Goal: Communication & Community: Share content

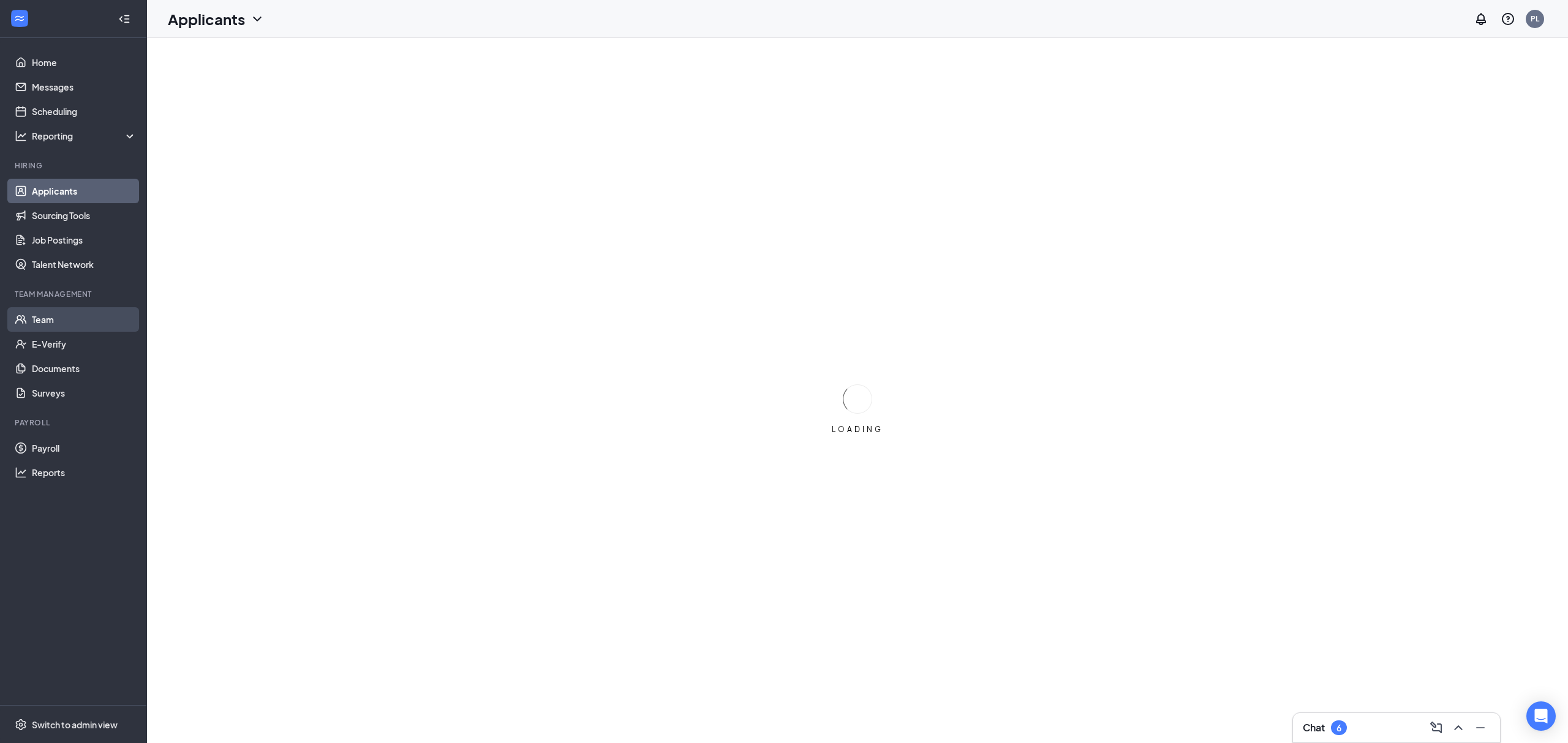
click at [70, 317] on link "Team" at bounding box center [84, 319] width 104 height 25
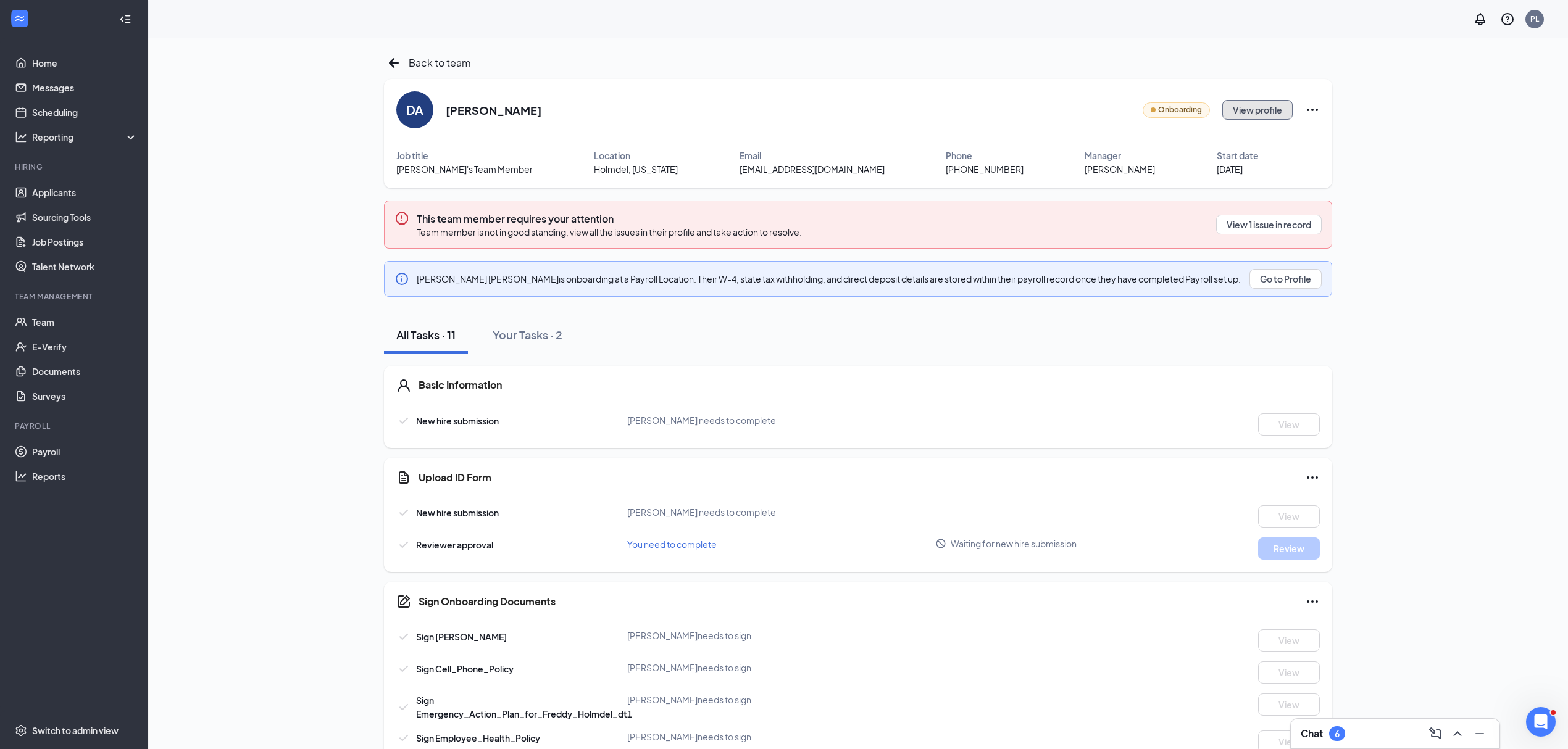
click at [1284, 107] on button "View profile" at bounding box center [1258, 109] width 70 height 20
click at [1314, 111] on icon "Ellipses" at bounding box center [1312, 110] width 15 height 15
click at [1253, 142] on div "Share onboarding link" at bounding box center [1313, 138] width 177 height 12
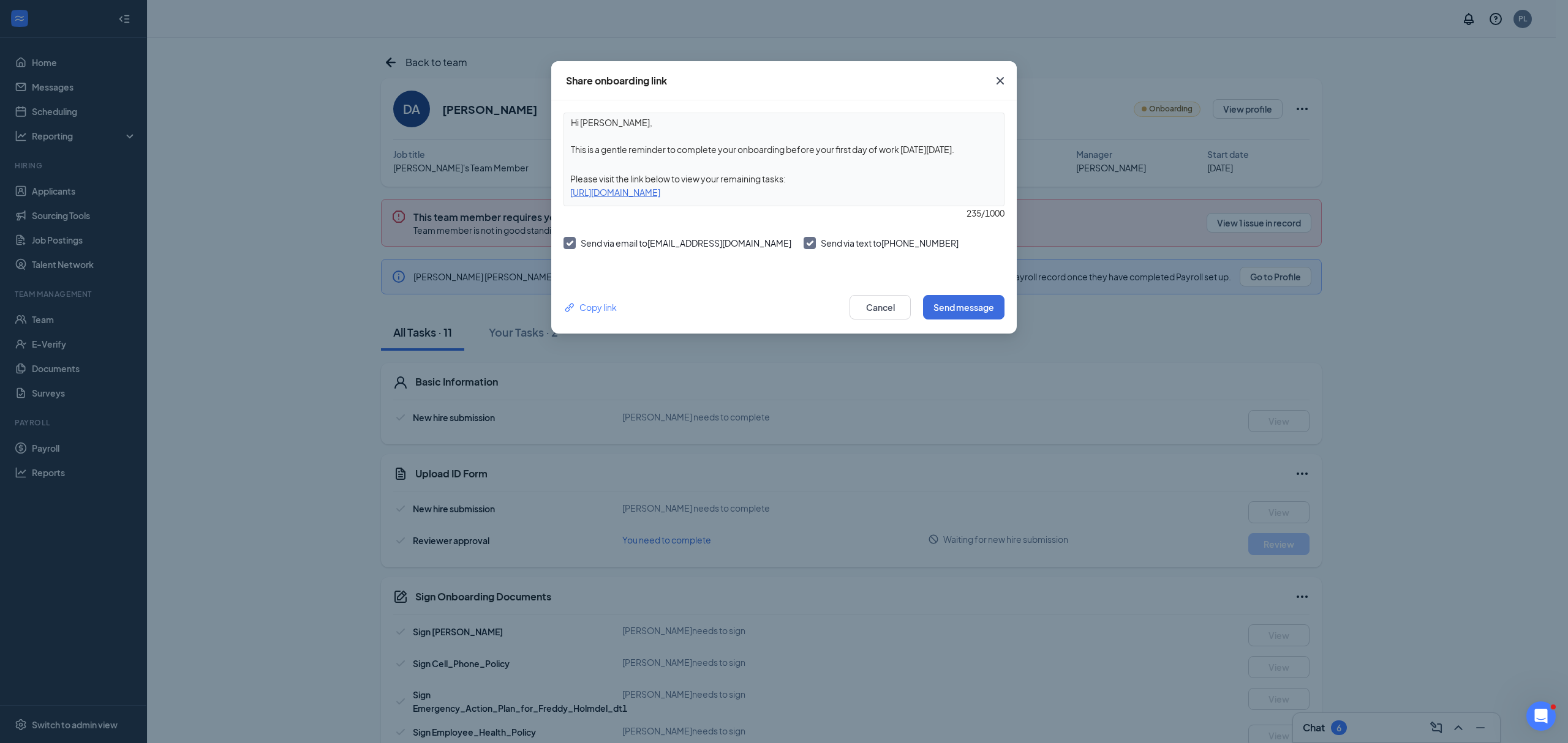
click at [749, 253] on div "Send via email to 7vdv8gb4b8@privaterelay.appleid.com" at bounding box center [677, 244] width 228 height 19
click at [748, 248] on div "Send via email to 7vdv8gb4b8@privaterelay.appleid.com" at bounding box center [686, 243] width 211 height 12
click at [572, 246] on input "Send via email to 7vdv8gb4b8@privaterelay.appleid.com" at bounding box center [567, 241] width 9 height 9
checkbox input "false"
click at [942, 301] on button "Send message" at bounding box center [964, 307] width 82 height 25
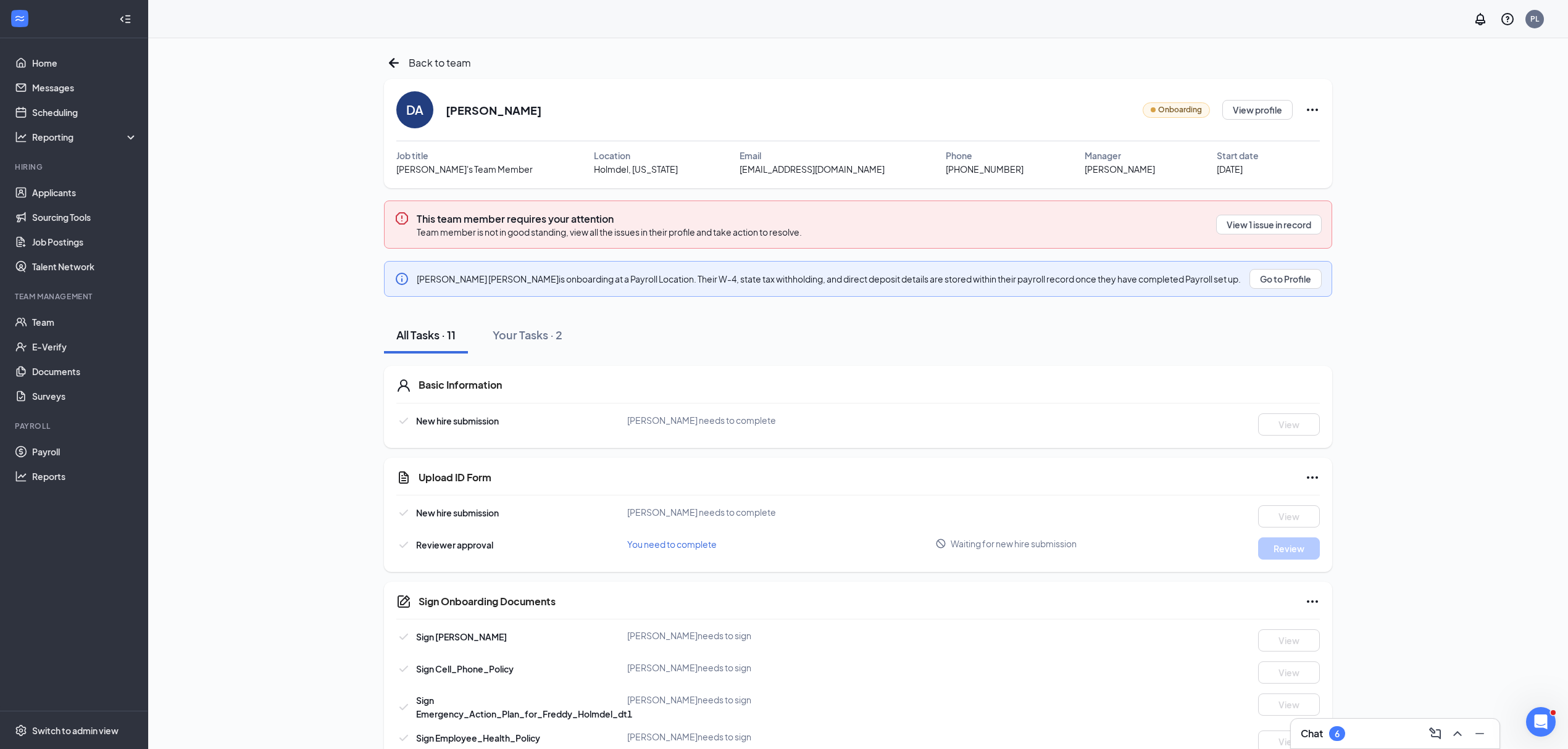
click at [1305, 115] on icon "Ellipses" at bounding box center [1312, 110] width 15 height 15
click at [1363, 146] on li "Share onboarding link" at bounding box center [1313, 138] width 192 height 27
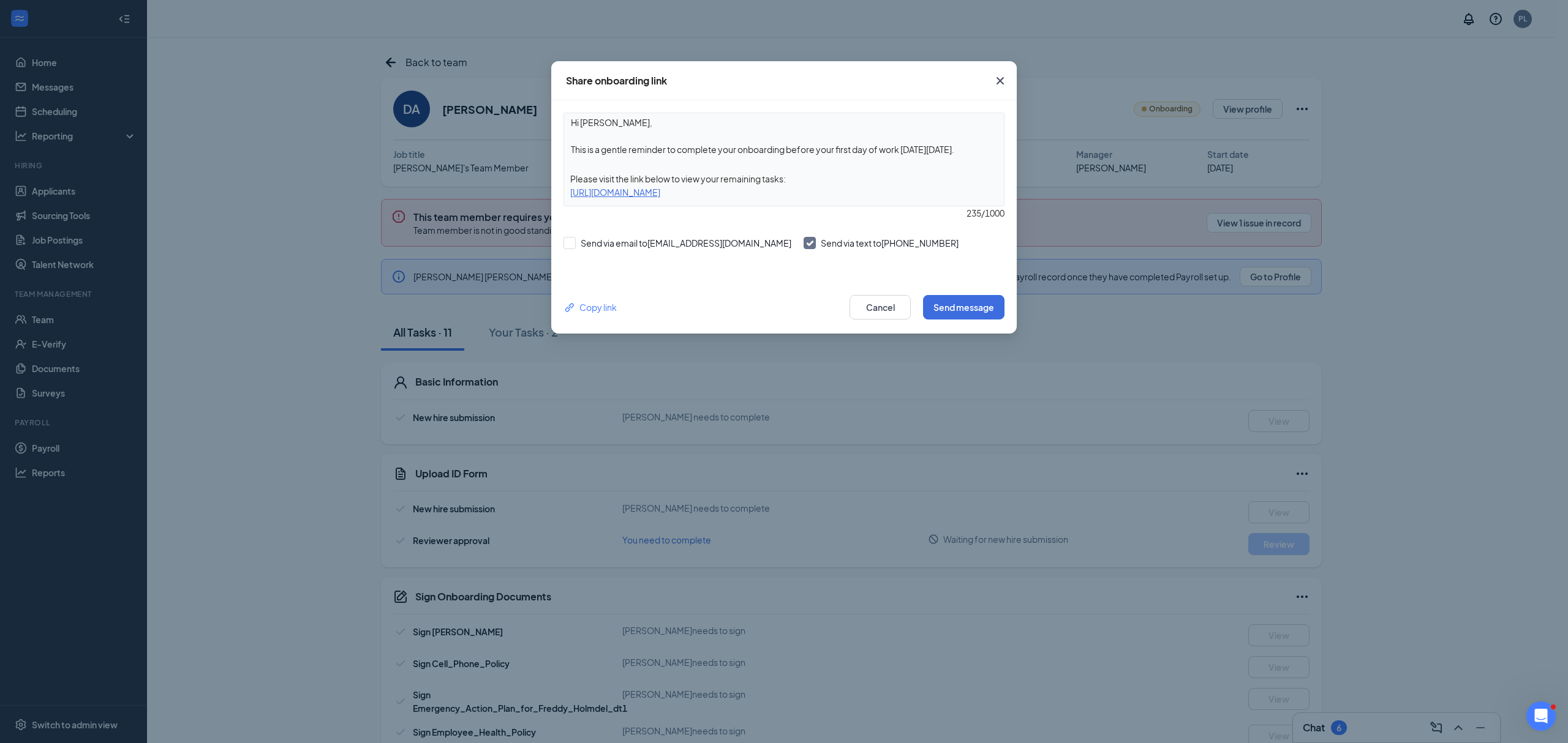
click at [1401, 112] on div "Share onboarding link Hi Darius, This is a gentle reminder to complete your onb…" at bounding box center [784, 372] width 1568 height 743
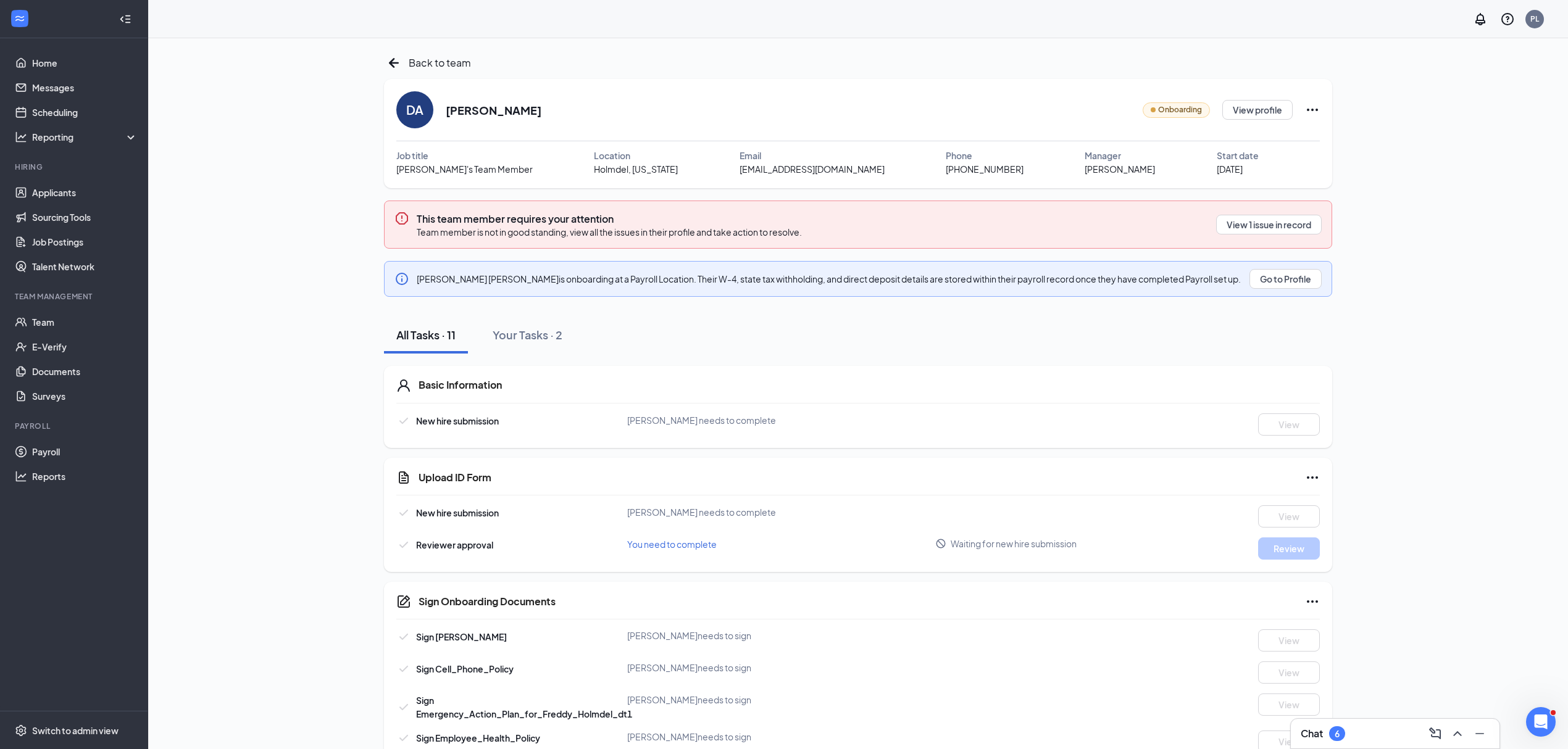
click at [1312, 109] on icon "Ellipses" at bounding box center [1312, 110] width 11 height 3
click at [1248, 137] on div "Share onboarding link" at bounding box center [1313, 138] width 177 height 12
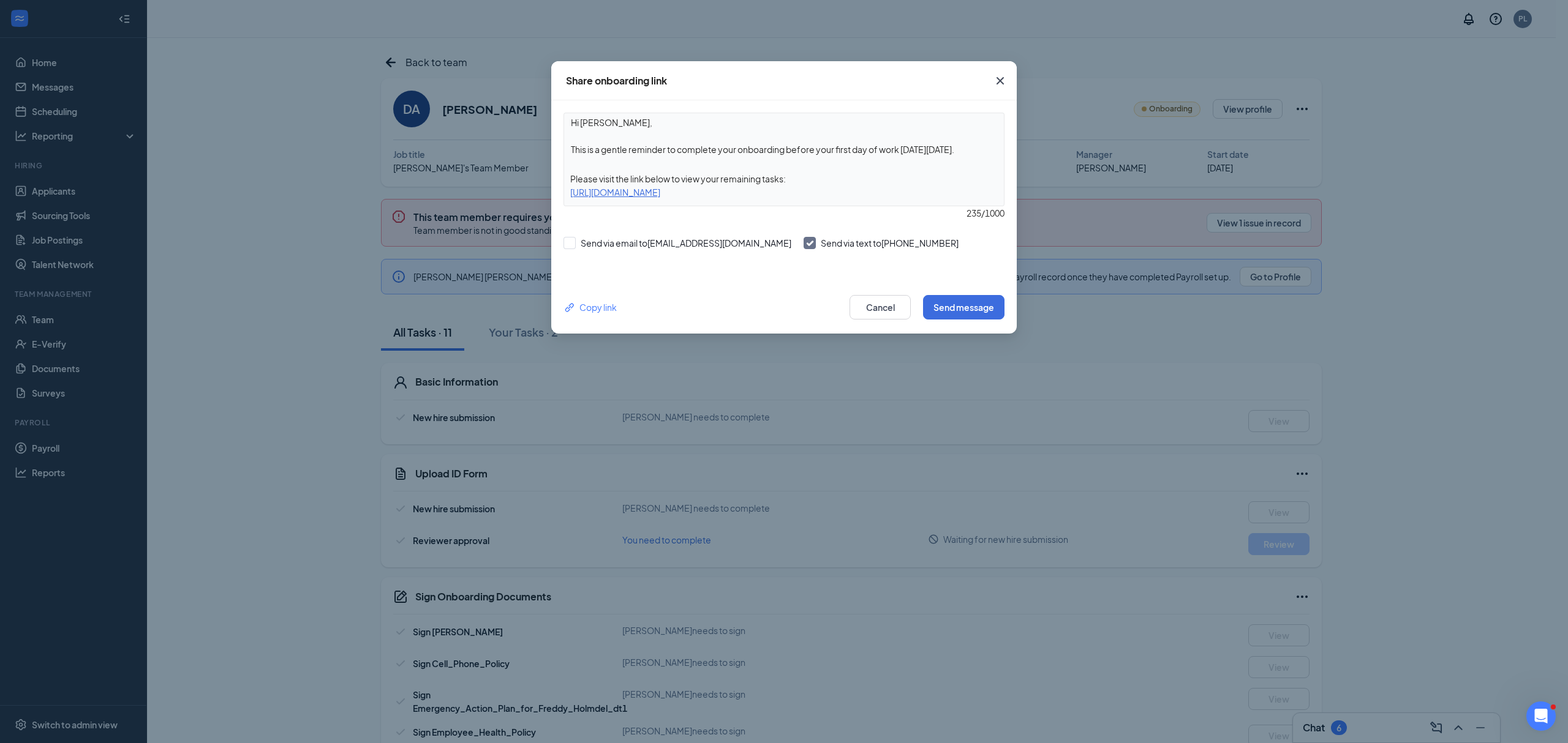
drag, startPoint x: 731, startPoint y: 191, endPoint x: 666, endPoint y: 217, distance: 70.0
click at [666, 217] on div "235 / 1000" at bounding box center [784, 213] width 441 height 13
click at [608, 310] on div "Copy link" at bounding box center [590, 307] width 54 height 13
click at [261, 106] on div "Share onboarding link Hi Darius, This is a gentle reminder to complete your onb…" at bounding box center [784, 372] width 1568 height 743
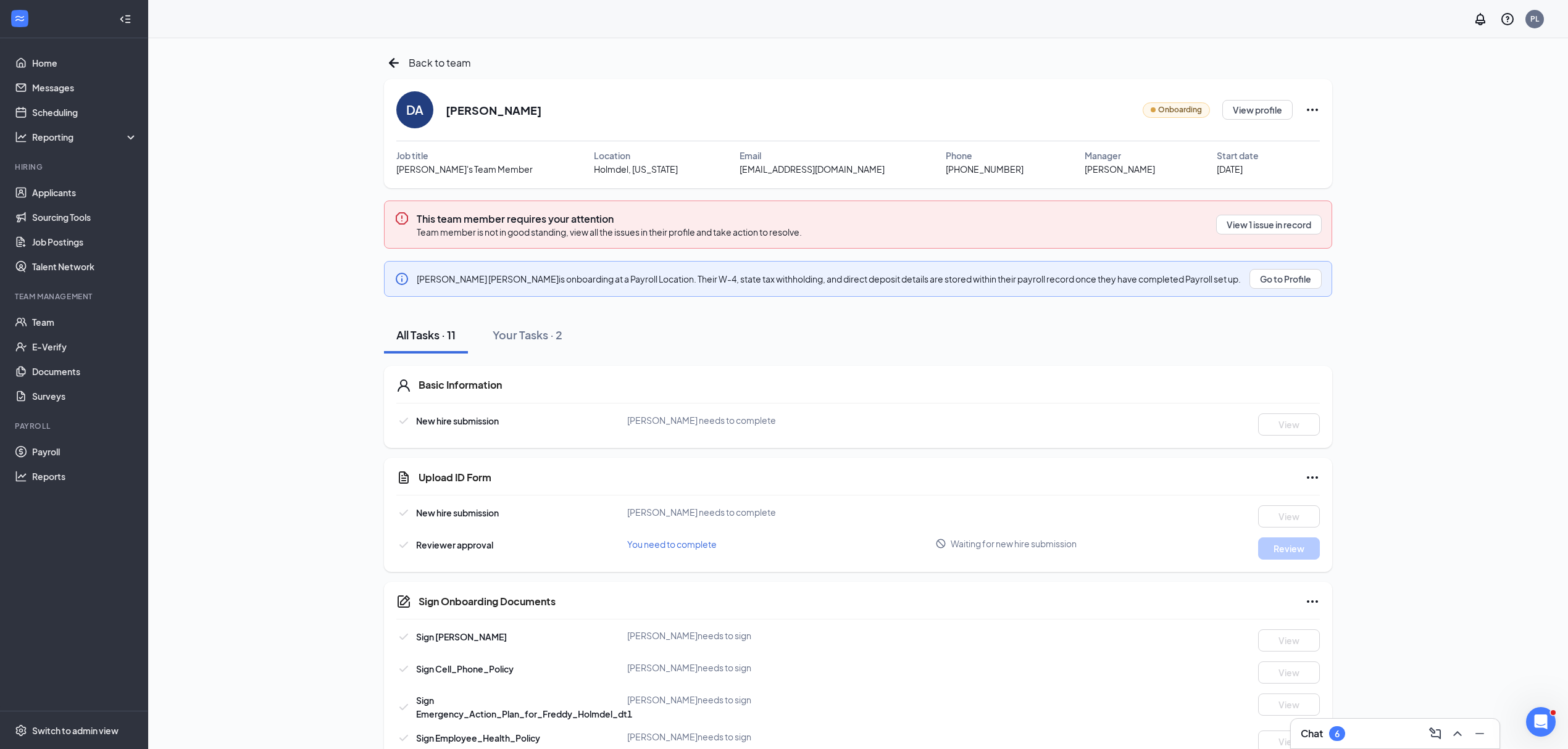
click at [1309, 111] on icon "Ellipses" at bounding box center [1312, 110] width 15 height 15
click at [1268, 134] on div "Share onboarding link" at bounding box center [1313, 138] width 177 height 12
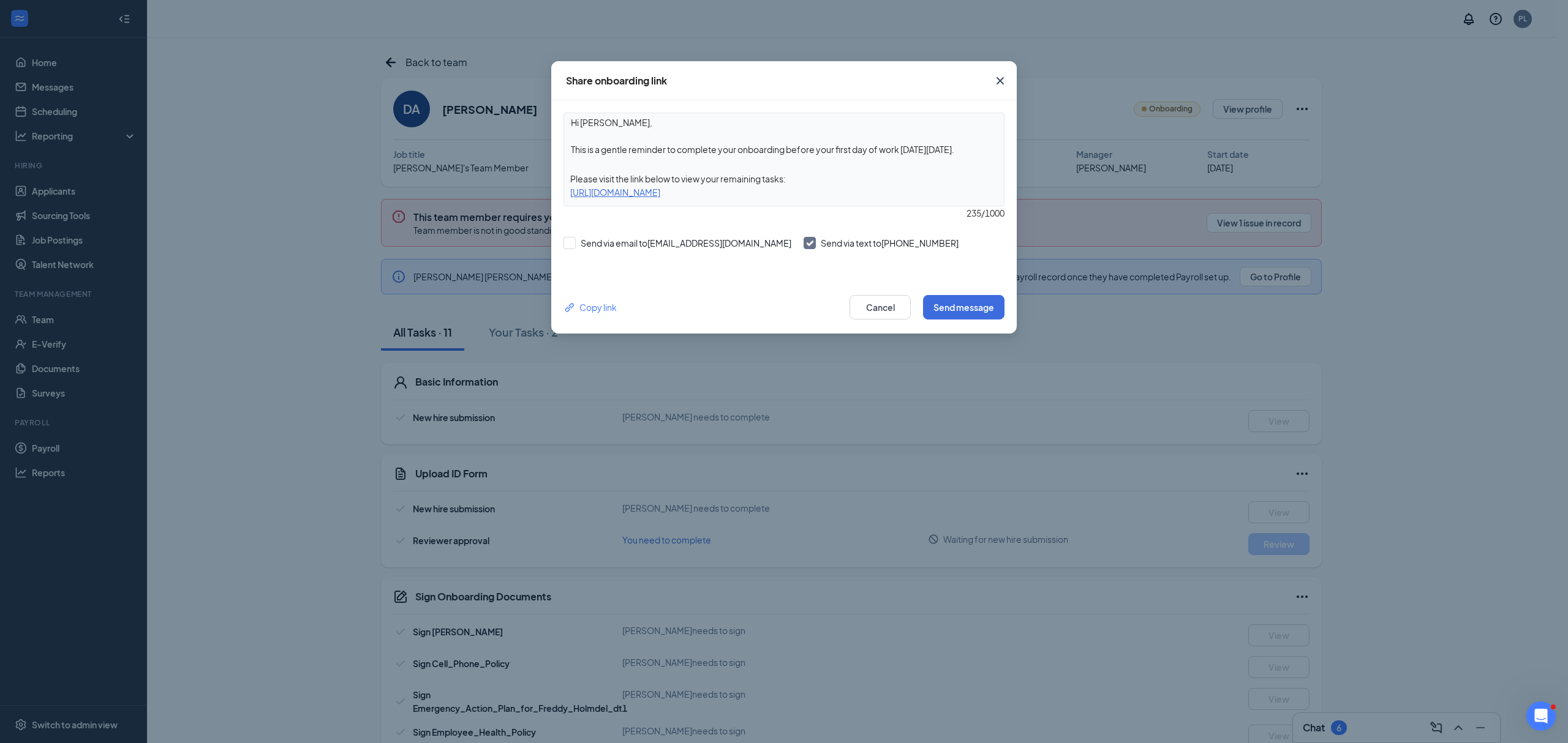
click at [1088, 305] on div "Share onboarding link Hi Darius, This is a gentle reminder to complete your onb…" at bounding box center [784, 372] width 1568 height 743
